Goal: Task Accomplishment & Management: Manage account settings

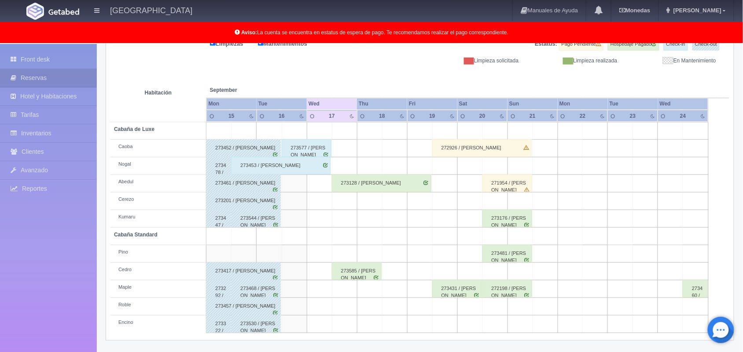
scroll to position [122, 0]
click at [314, 258] on td at bounding box center [319, 255] width 25 height 18
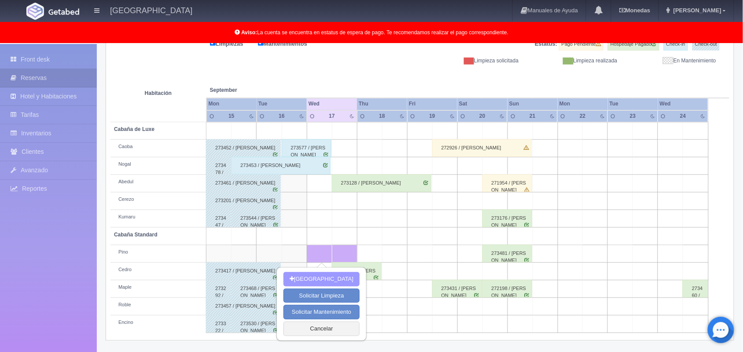
click at [338, 275] on button "[GEOGRAPHIC_DATA]" at bounding box center [321, 279] width 76 height 15
type input "[DATE]"
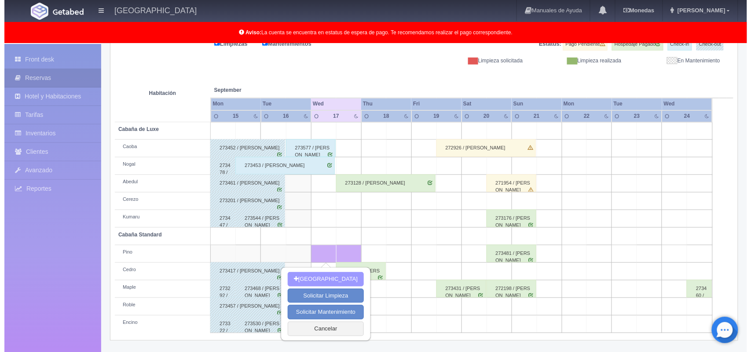
scroll to position [122, 0]
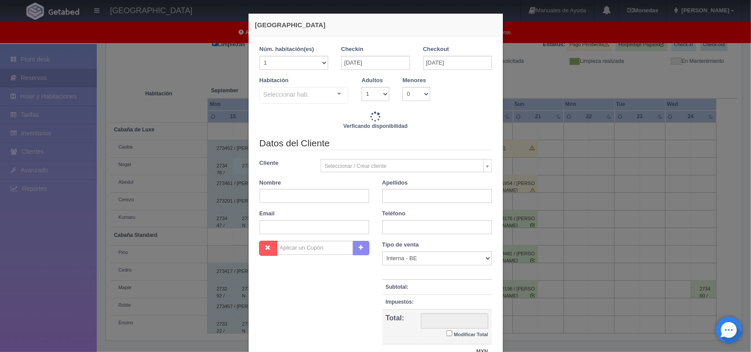
checkbox input "false"
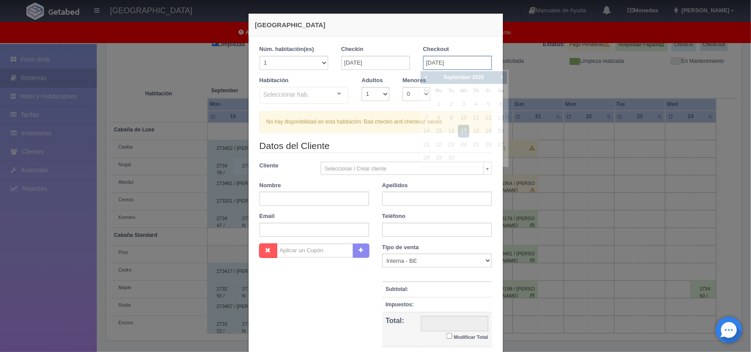
click at [448, 58] on input "[DATE]" at bounding box center [457, 63] width 69 height 14
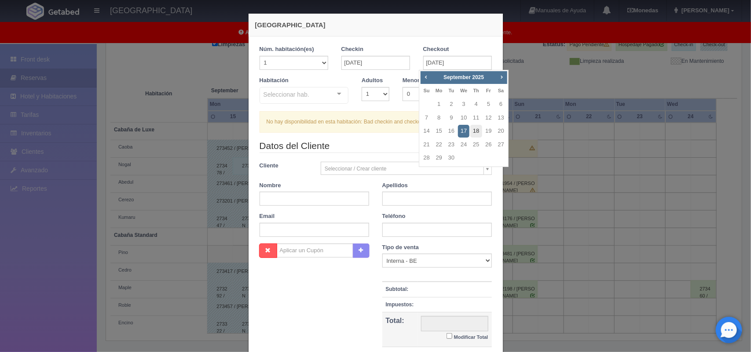
click at [475, 128] on link "18" at bounding box center [475, 131] width 11 height 13
type input "[DATE]"
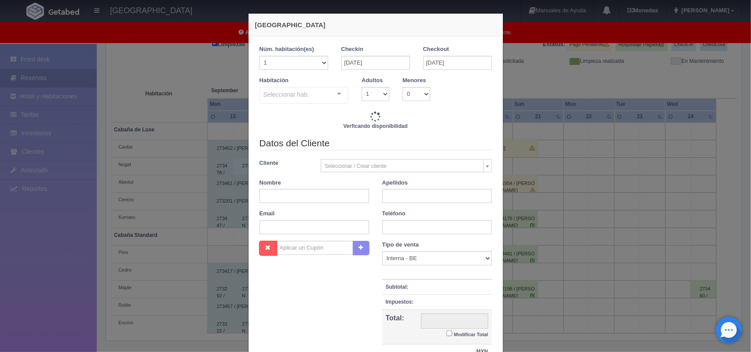
checkbox input "false"
type input "1300.00"
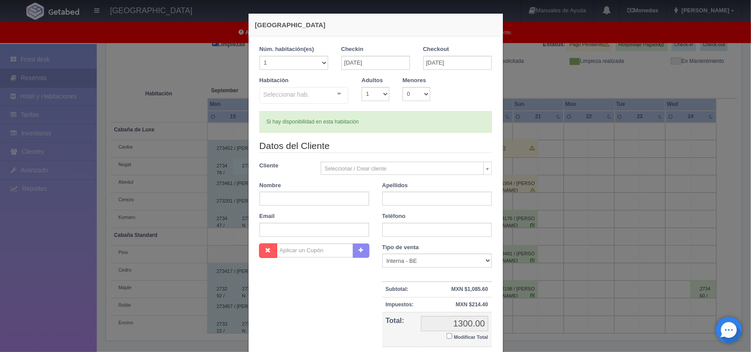
checkbox input "false"
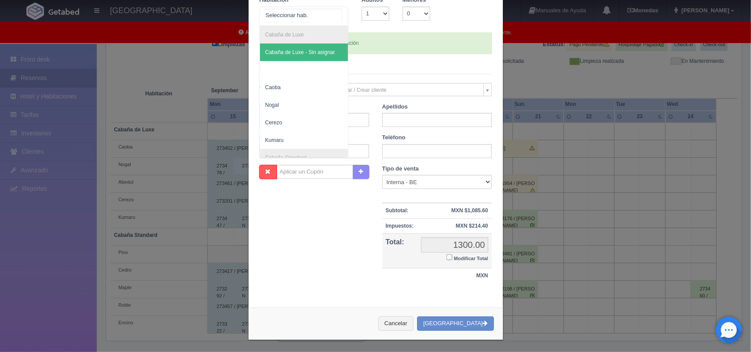
click at [340, 14] on div at bounding box center [339, 13] width 18 height 13
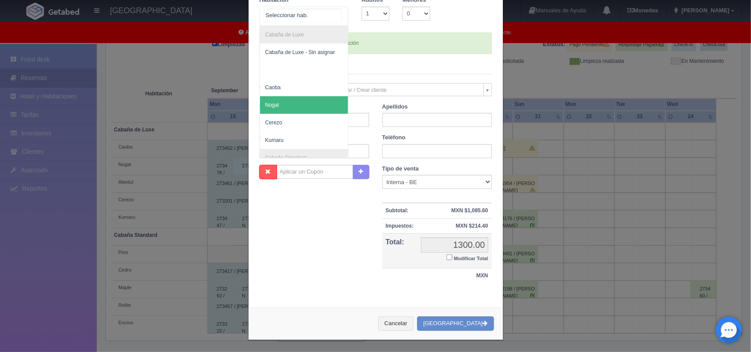
scroll to position [106, 0]
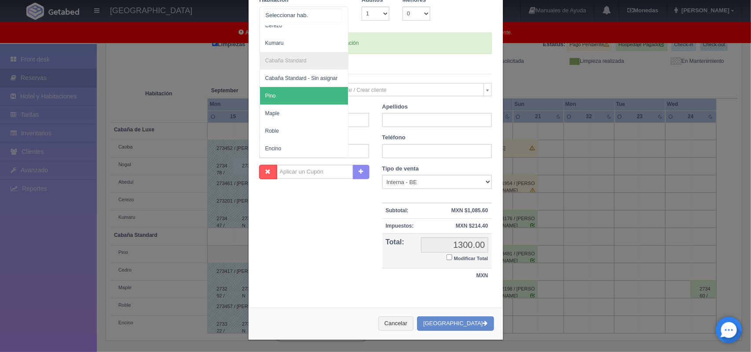
click at [294, 94] on span "Pino" at bounding box center [304, 96] width 88 height 18
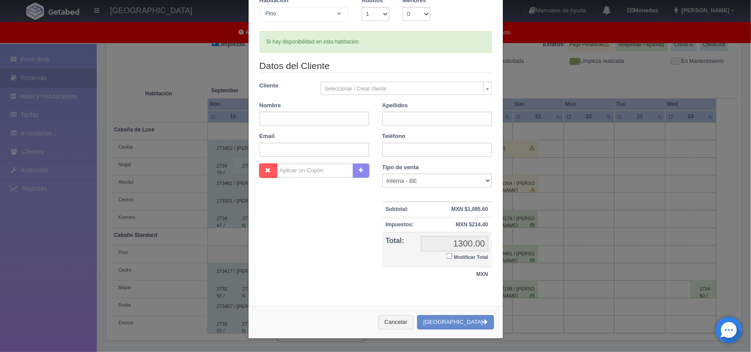
click at [294, 94] on form "1 Núm. habitación(es) 1 2 3 4 5 6 7 8 9 10 11 12 13 14 15 16 17 18 19 20 Checki…" at bounding box center [376, 128] width 232 height 326
checkbox input "false"
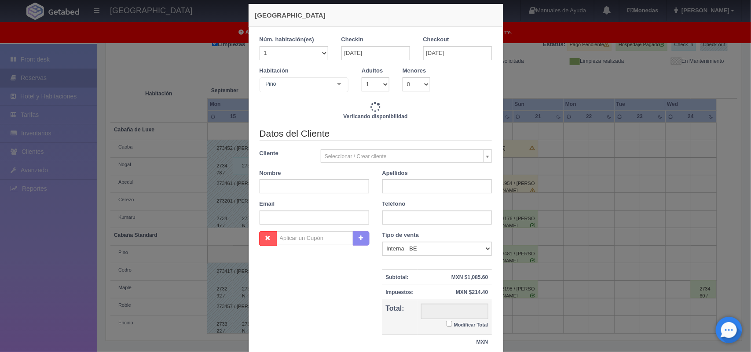
scroll to position [0, 0]
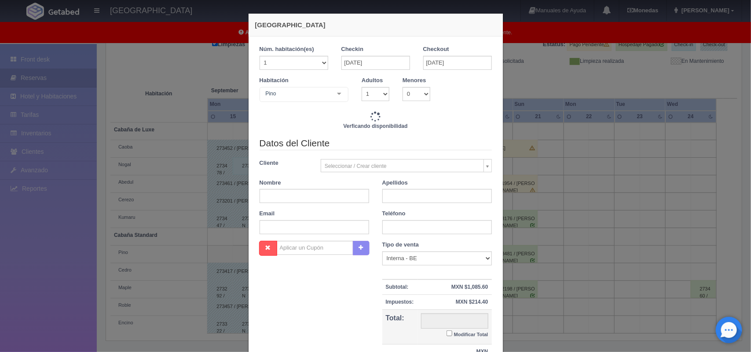
type input "1300.00"
checkbox input "false"
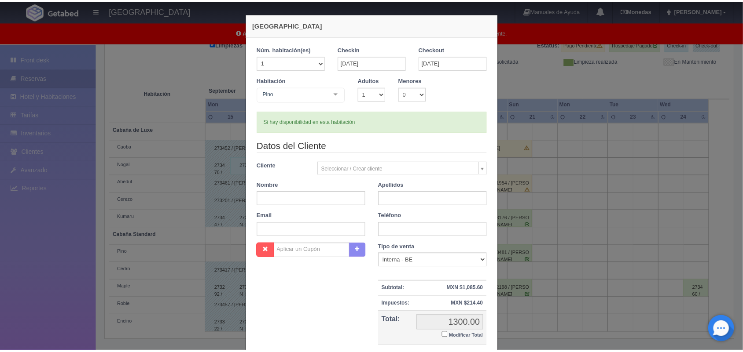
scroll to position [81, 0]
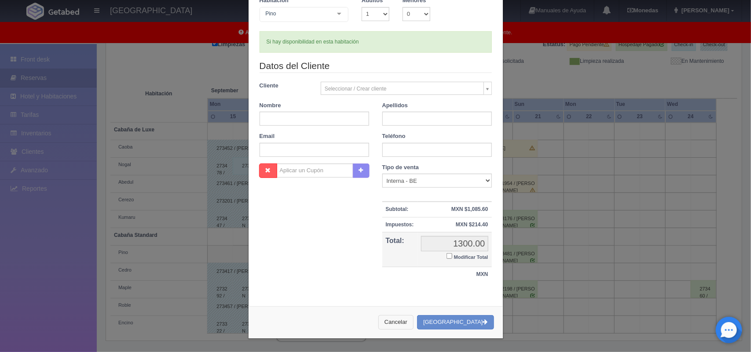
click at [408, 324] on button "Cancelar" at bounding box center [395, 322] width 35 height 15
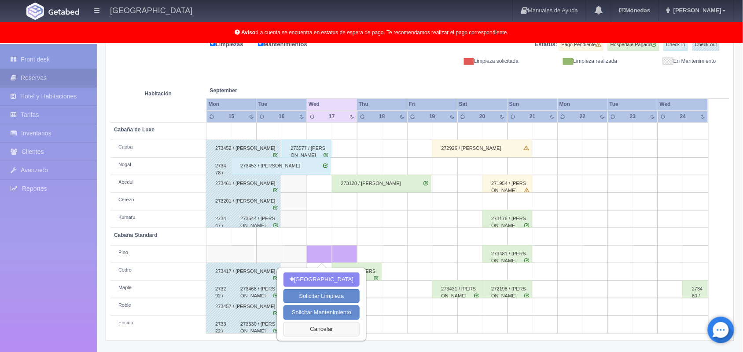
click at [331, 329] on button "Cancelar" at bounding box center [321, 330] width 76 height 15
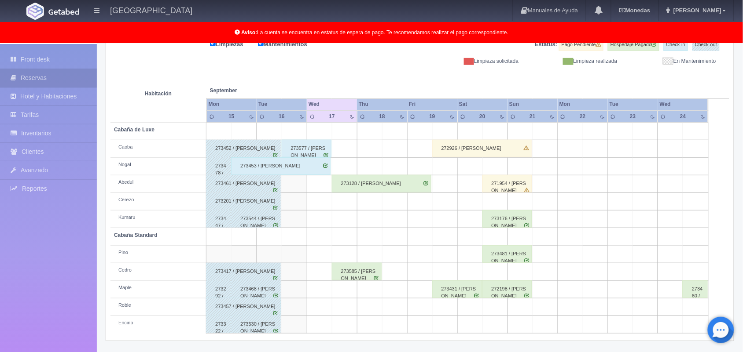
scroll to position [122, 0]
click at [356, 267] on div "273585 / [PERSON_NAME]" at bounding box center [357, 272] width 50 height 18
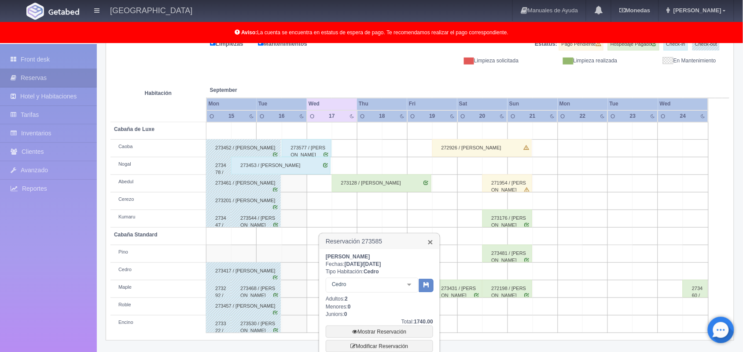
click at [430, 242] on link "×" at bounding box center [430, 242] width 5 height 9
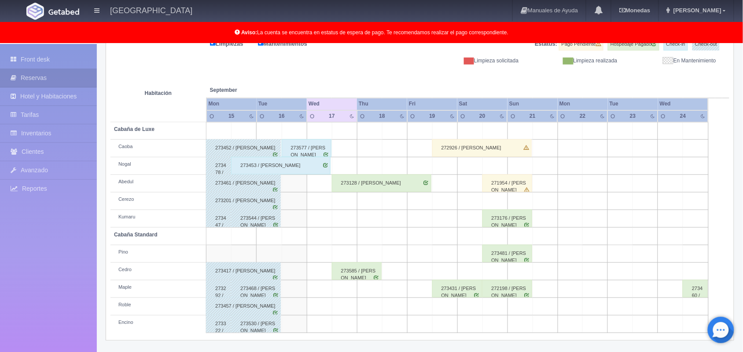
click at [461, 290] on div "273431 / [PERSON_NAME]" at bounding box center [457, 289] width 50 height 18
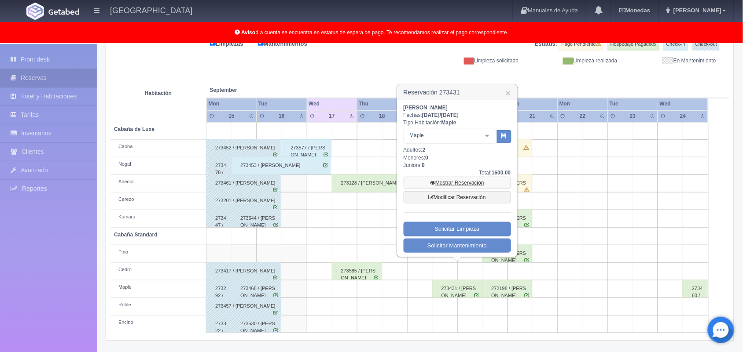
click at [459, 182] on link "Mostrar Reservación" at bounding box center [457, 183] width 107 height 12
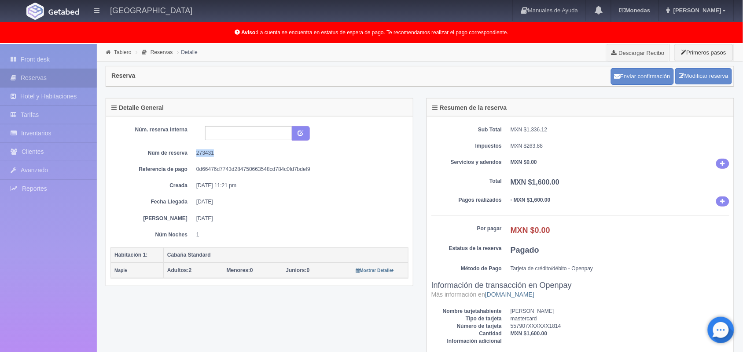
drag, startPoint x: 193, startPoint y: 151, endPoint x: 227, endPoint y: 150, distance: 34.3
click at [227, 150] on dl "Núm de reserva 273431" at bounding box center [259, 153] width 285 height 7
copy dd "273431"
